Goal: Transaction & Acquisition: Book appointment/travel/reservation

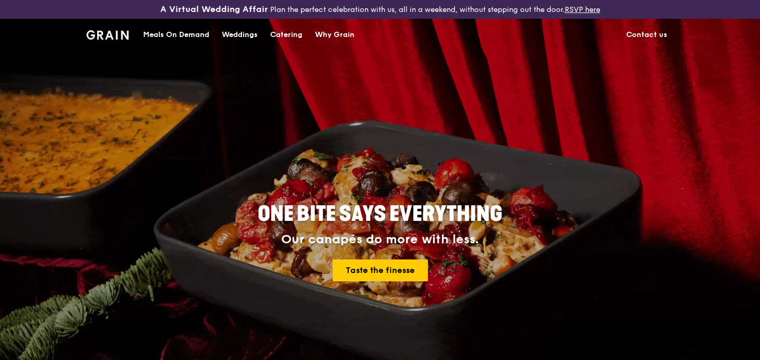
click at [293, 34] on div "Catering" at bounding box center [286, 34] width 32 height 31
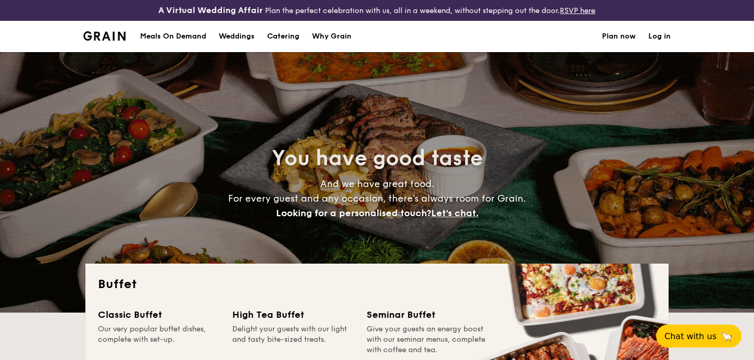
select select
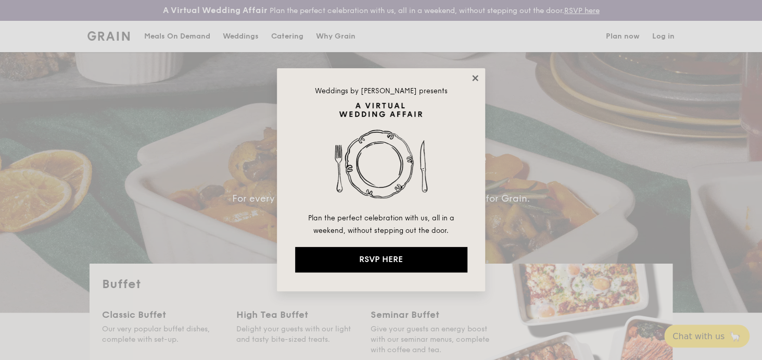
click at [474, 78] on icon at bounding box center [475, 77] width 9 height 9
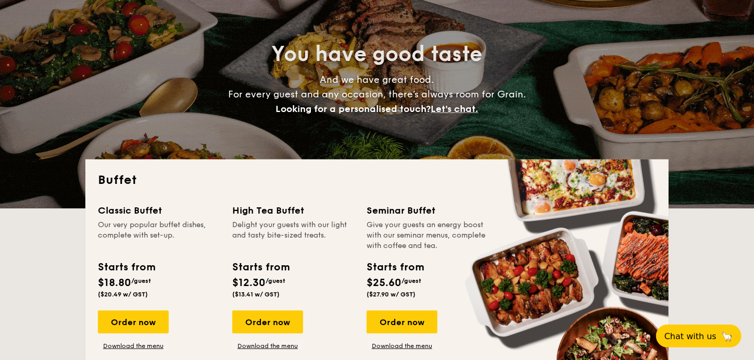
scroll to position [156, 0]
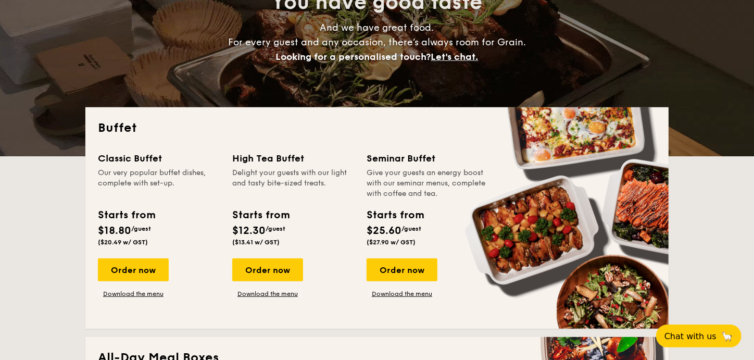
click at [395, 157] on div "Seminar Buffet" at bounding box center [428, 158] width 122 height 15
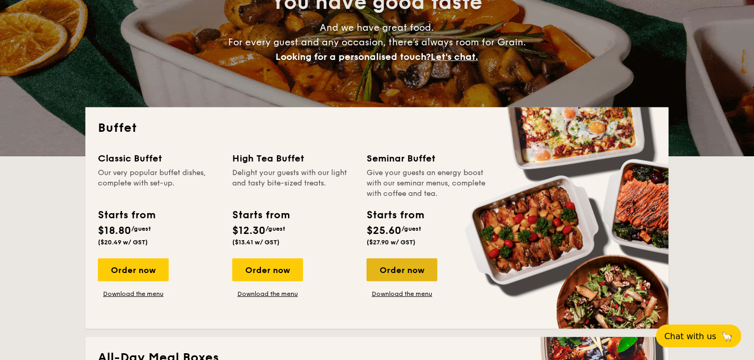
click at [400, 273] on div "Order now" at bounding box center [402, 269] width 71 height 23
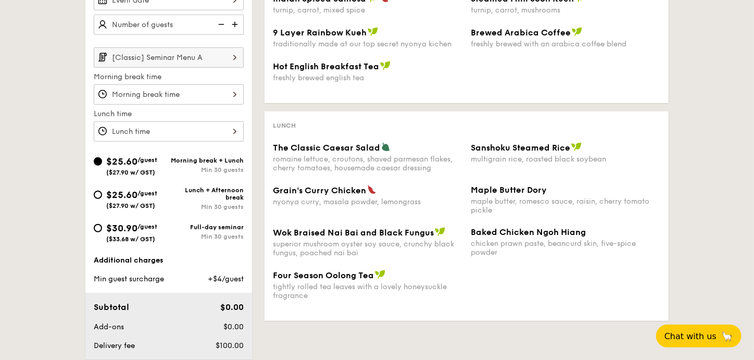
scroll to position [417, 0]
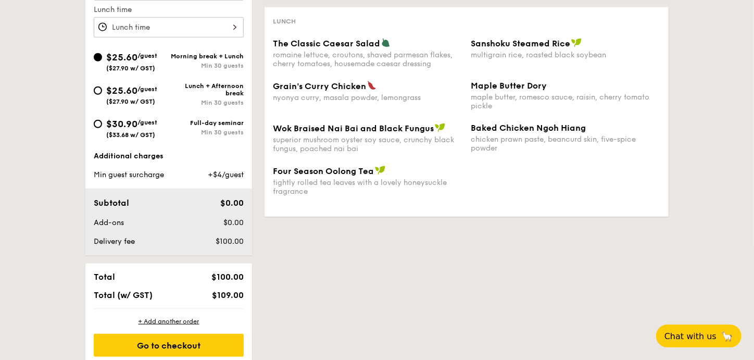
click at [105, 118] on div "$30.90 /guest ($33.68 w/ GST)" at bounding box center [131, 128] width 75 height 22
click at [102, 120] on input "$30.90 /guest ($33.68 w/ GST) Full-day seminar Min 30 guests" at bounding box center [98, 124] width 8 height 8
radio input "true"
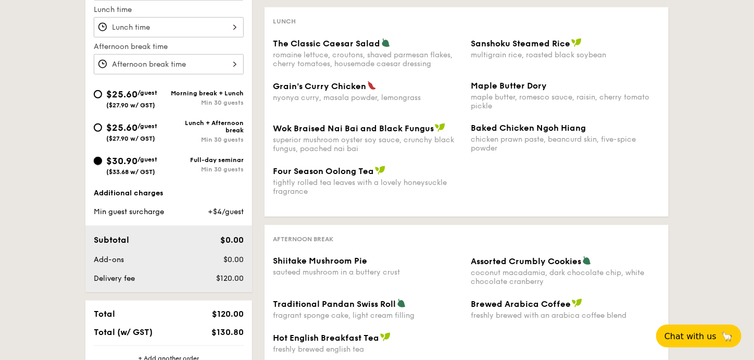
scroll to position [468, 0]
